Goal: Information Seeking & Learning: Learn about a topic

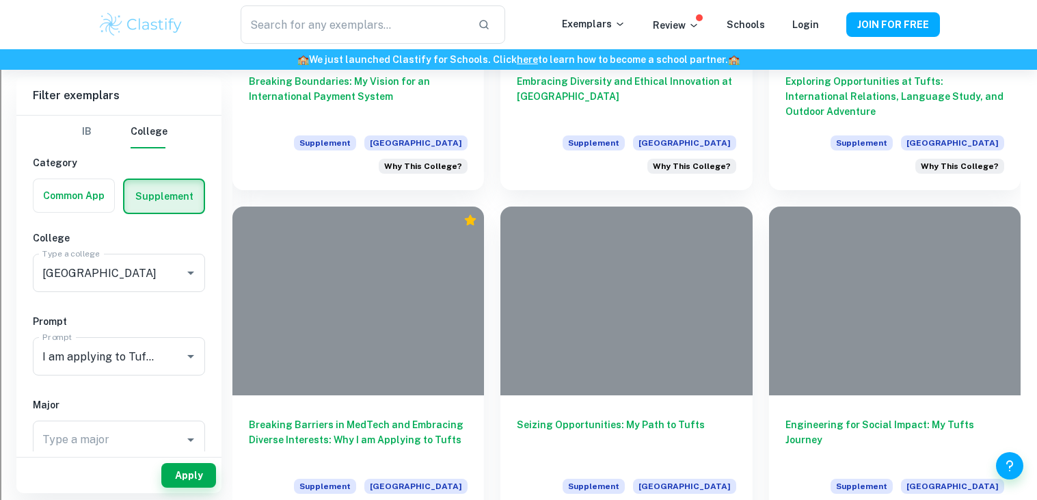
scroll to position [1250, 0]
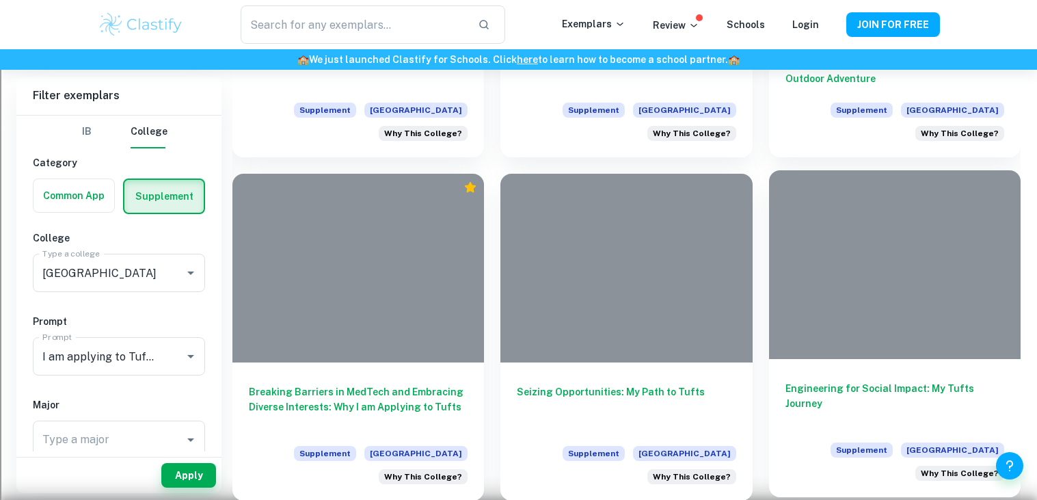
click at [886, 372] on div "Engineering for Social Impact: My Tufts Journey Supplement [GEOGRAPHIC_DATA] Wh…" at bounding box center [894, 428] width 251 height 138
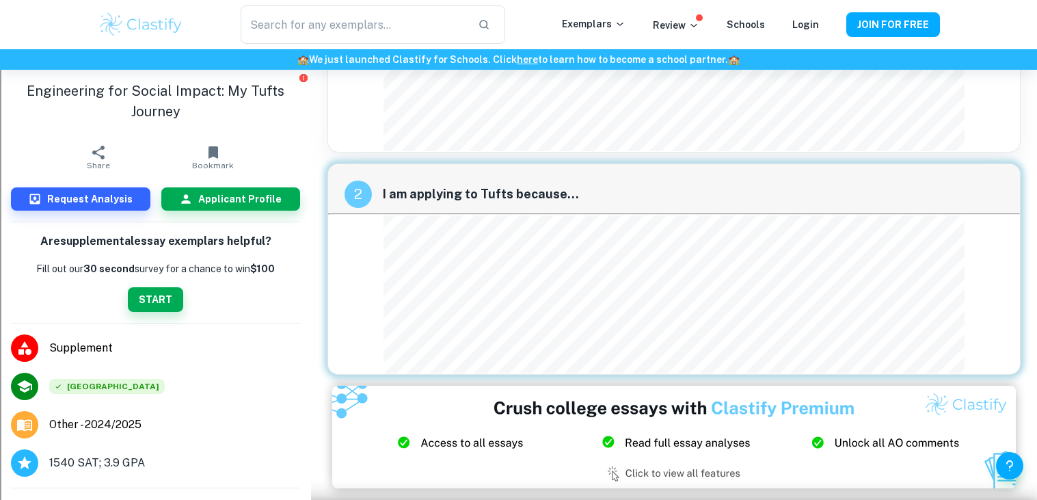
scroll to position [346, 0]
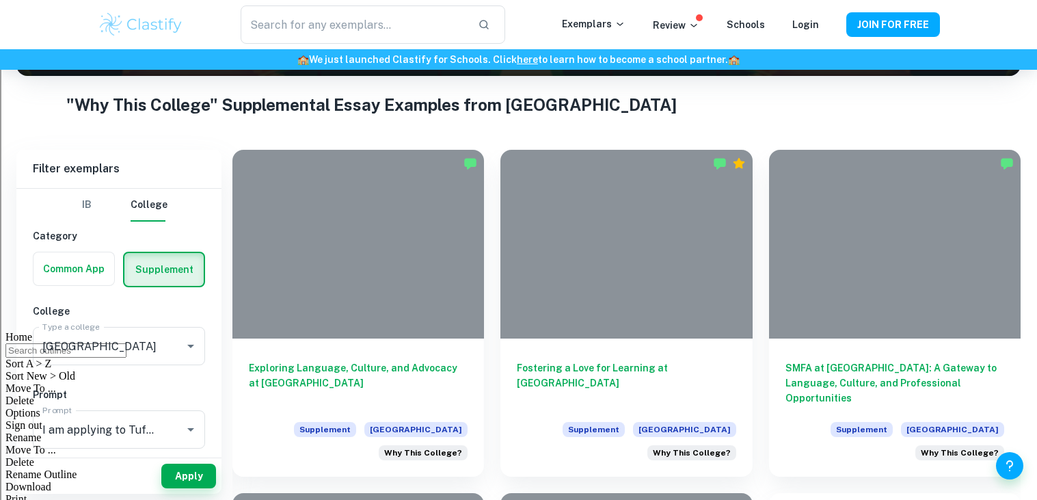
scroll to position [321, 0]
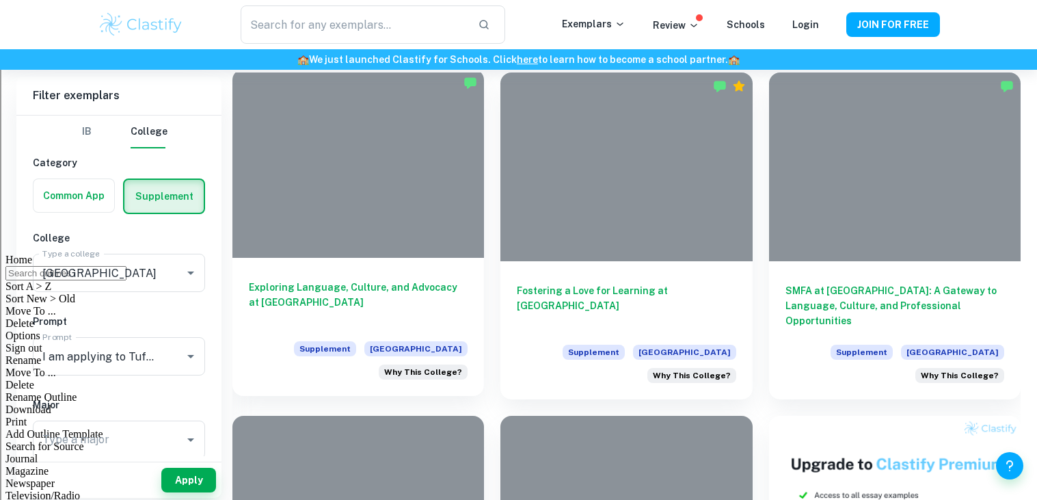
click at [395, 295] on h6 "Exploring Language, Culture, and Advocacy at [GEOGRAPHIC_DATA]" at bounding box center [358, 301] width 219 height 45
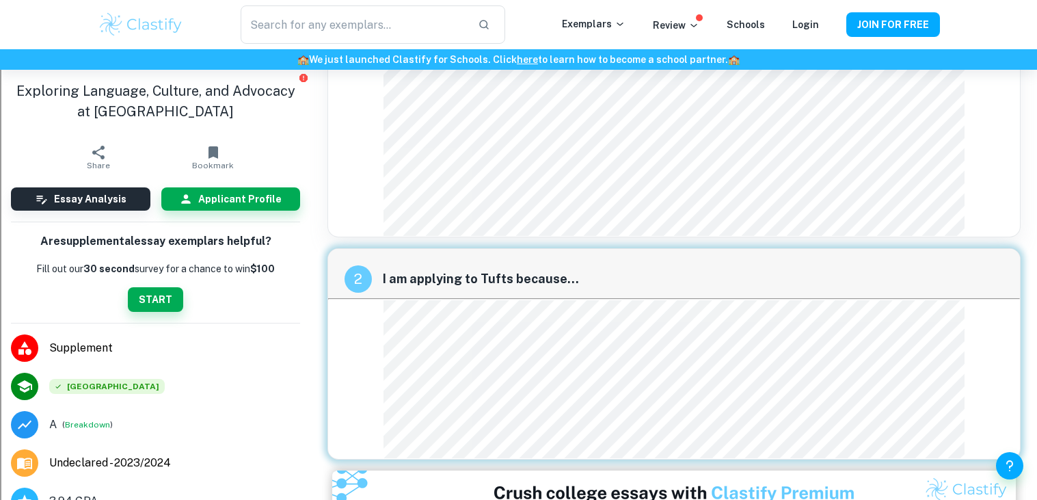
scroll to position [355, 0]
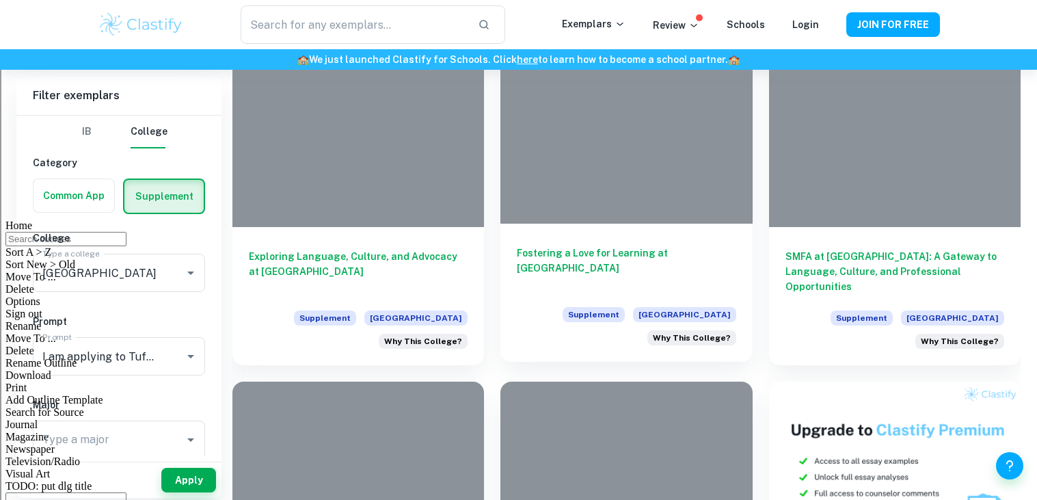
scroll to position [321, 0]
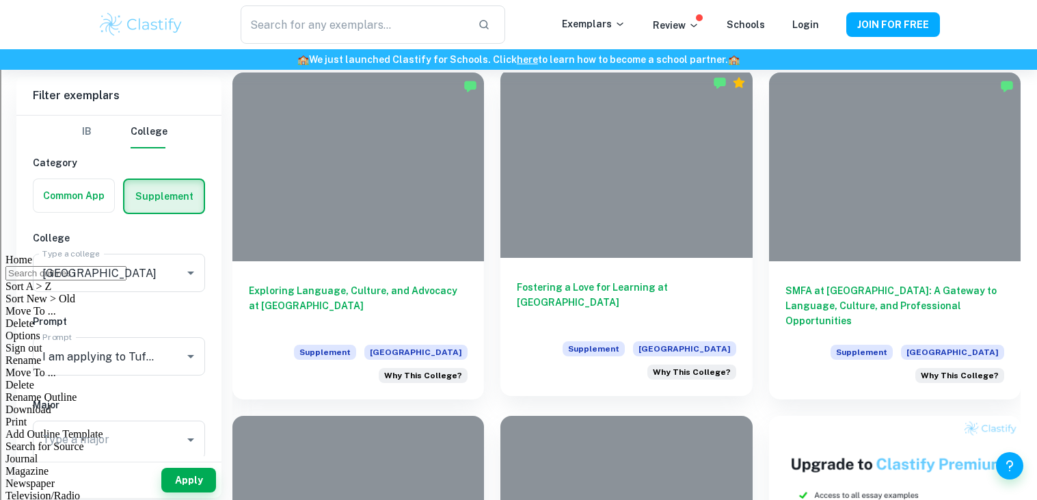
click at [567, 319] on h6 "Fostering a Love for Learning at [GEOGRAPHIC_DATA]" at bounding box center [626, 301] width 219 height 45
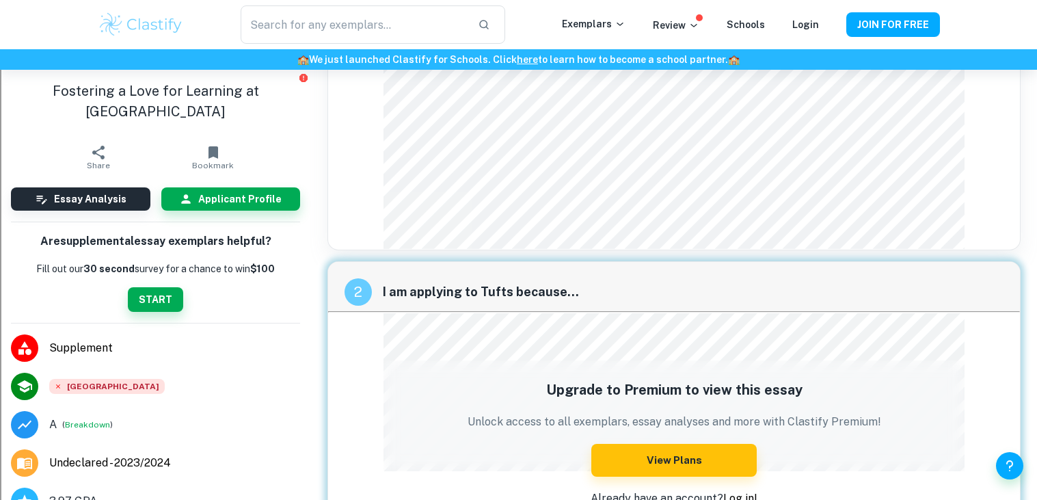
scroll to position [292, 0]
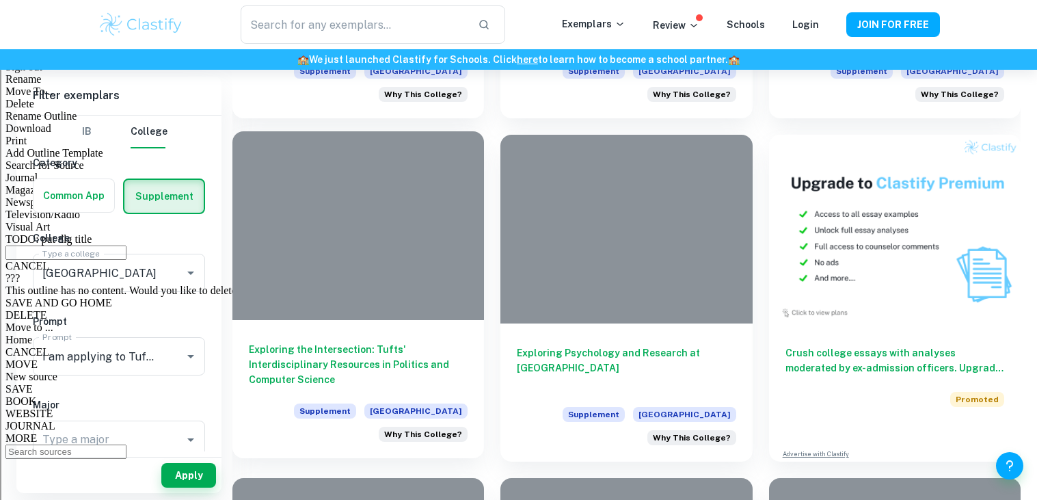
scroll to position [608, 0]
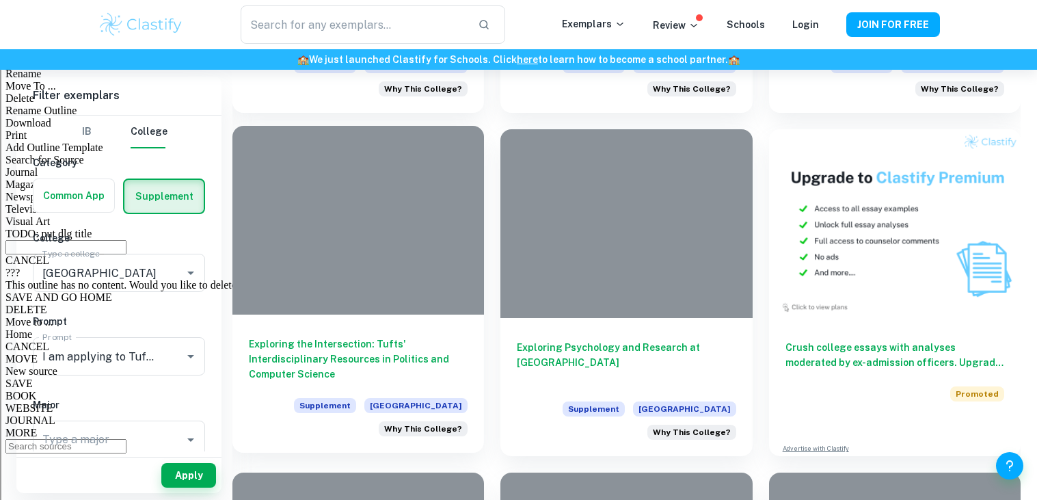
click at [325, 308] on div at bounding box center [357, 220] width 251 height 189
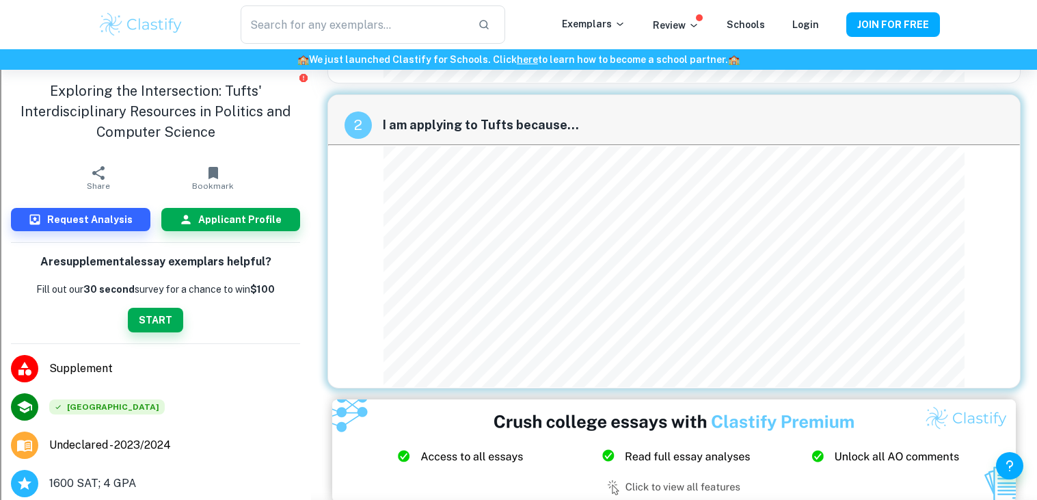
scroll to position [541, 0]
